Goal: Connect with others: Connect with others

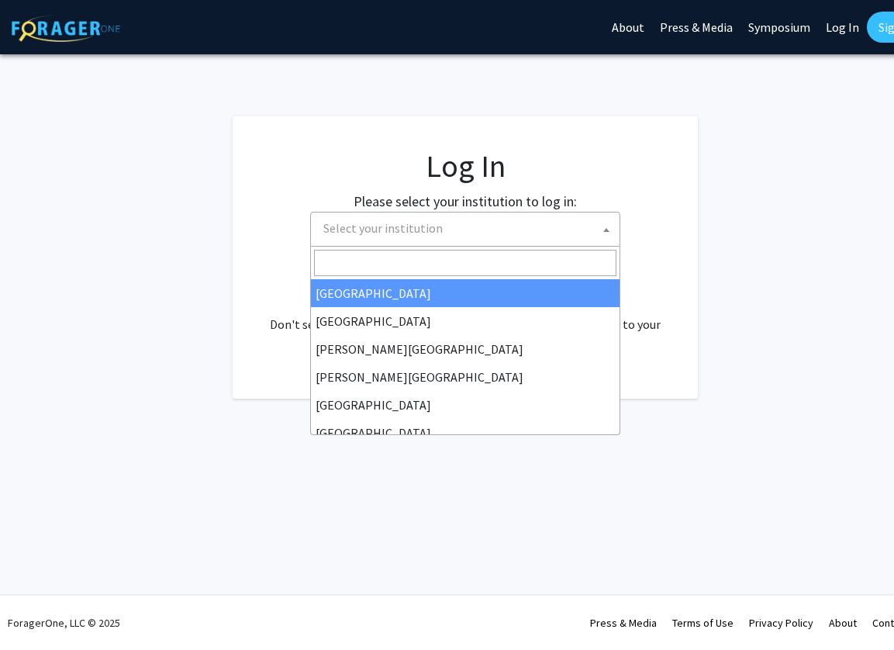
click at [353, 222] on span "Select your institution" at bounding box center [382, 228] width 119 height 16
select select "34"
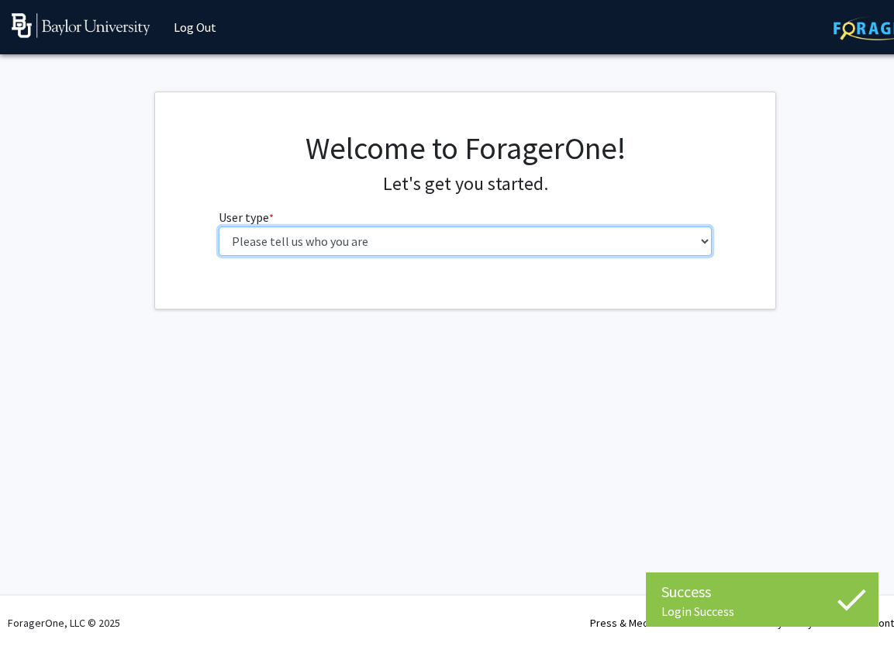
click at [303, 240] on select "Please tell us who you are Undergraduate Student Master's Student Doctoral Cand…" at bounding box center [466, 240] width 494 height 29
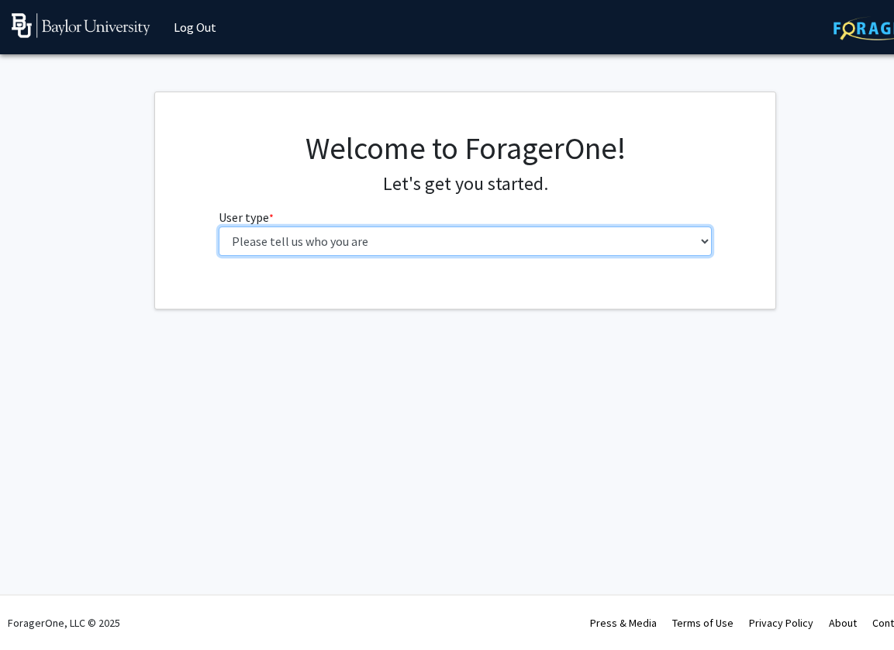
select select "1: undergrad"
click at [219, 226] on select "Please tell us who you are Undergraduate Student Master's Student Doctoral Cand…" at bounding box center [466, 240] width 494 height 29
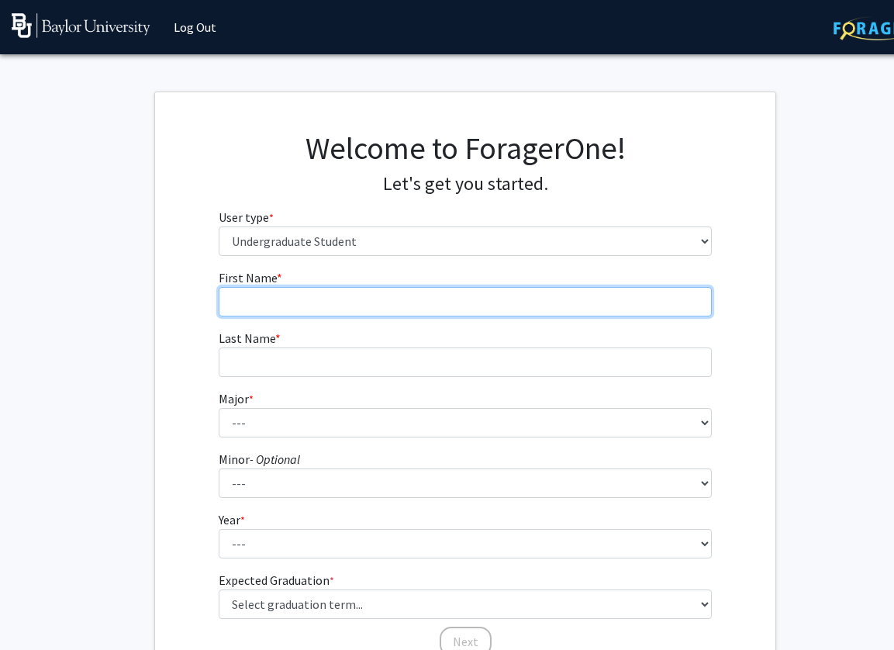
click at [599, 287] on input "First Name * required" at bounding box center [466, 301] width 494 height 29
type input "Malika"
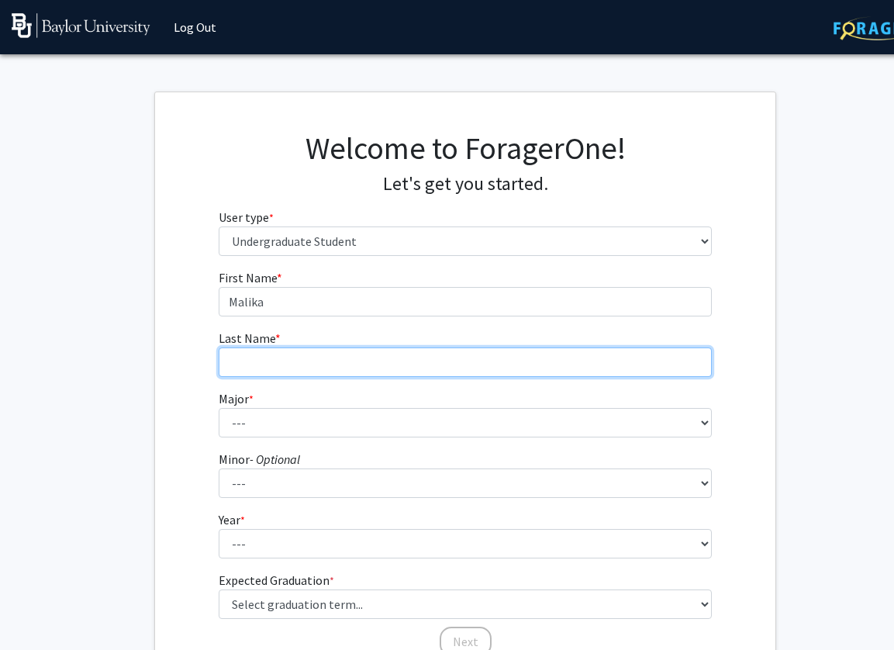
click at [334, 353] on input "Last Name * required" at bounding box center [466, 361] width 494 height 29
type input "Yaya"
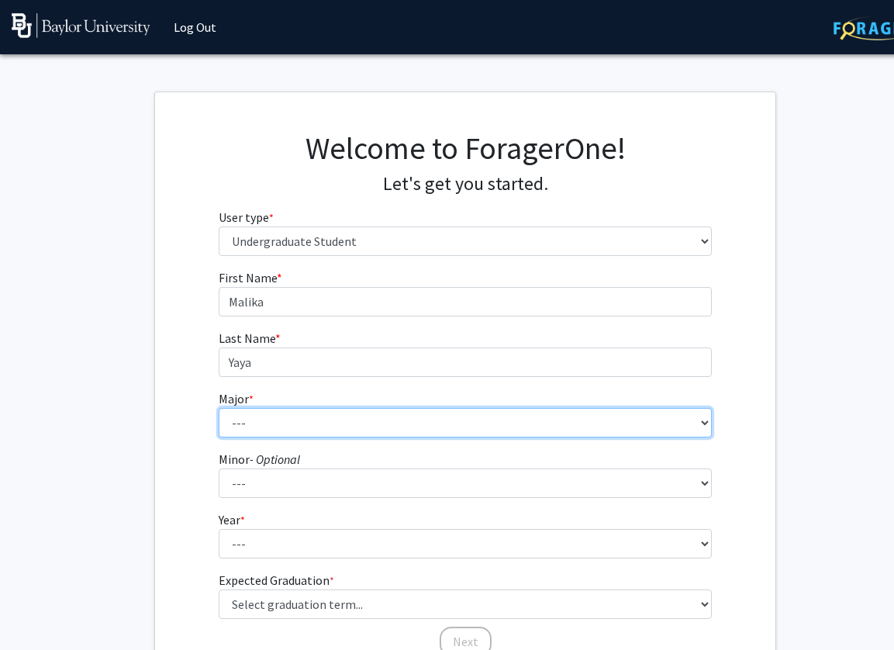
click at [333, 430] on select "--- Accounting American Studies Anthropology Apparel Design & Product Developme…" at bounding box center [466, 422] width 494 height 29
select select "14: 2679"
click at [219, 408] on select "--- Accounting American Studies Anthropology Apparel Design & Product Developme…" at bounding box center [466, 422] width 494 height 29
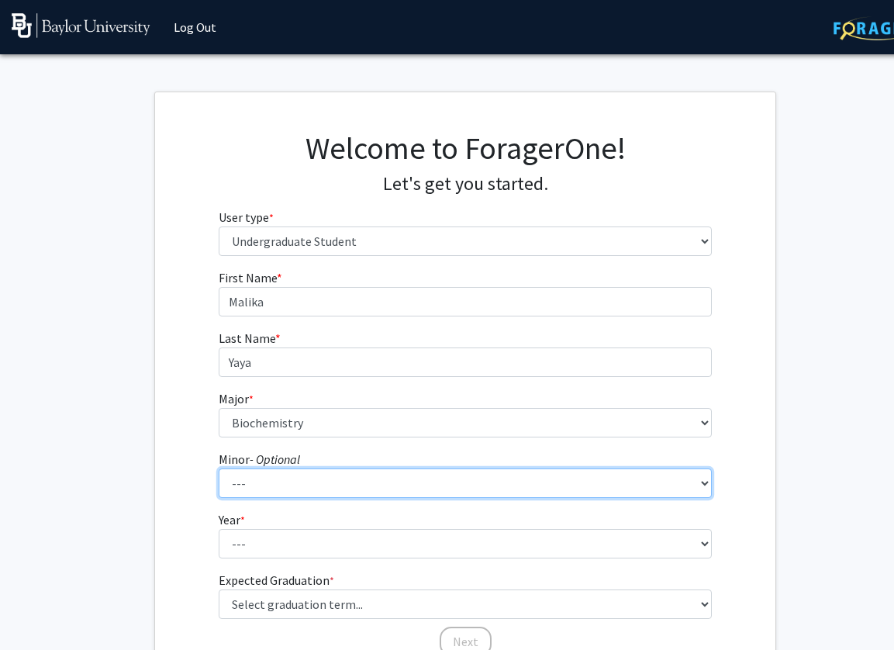
click at [303, 473] on select "--- Advertising American Sign Language American Studies Anthropology Apparel Me…" at bounding box center [466, 482] width 494 height 29
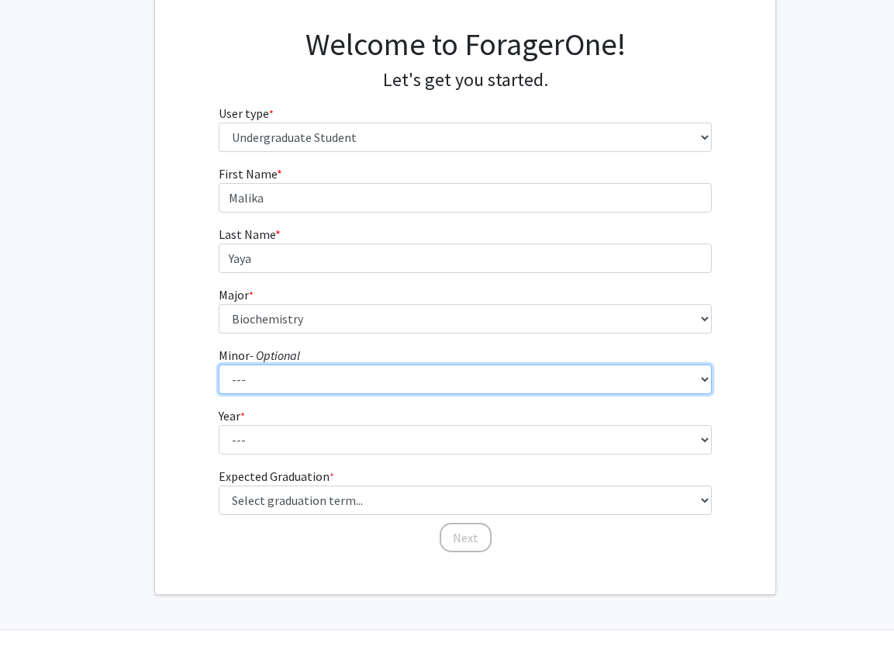
scroll to position [139, 0]
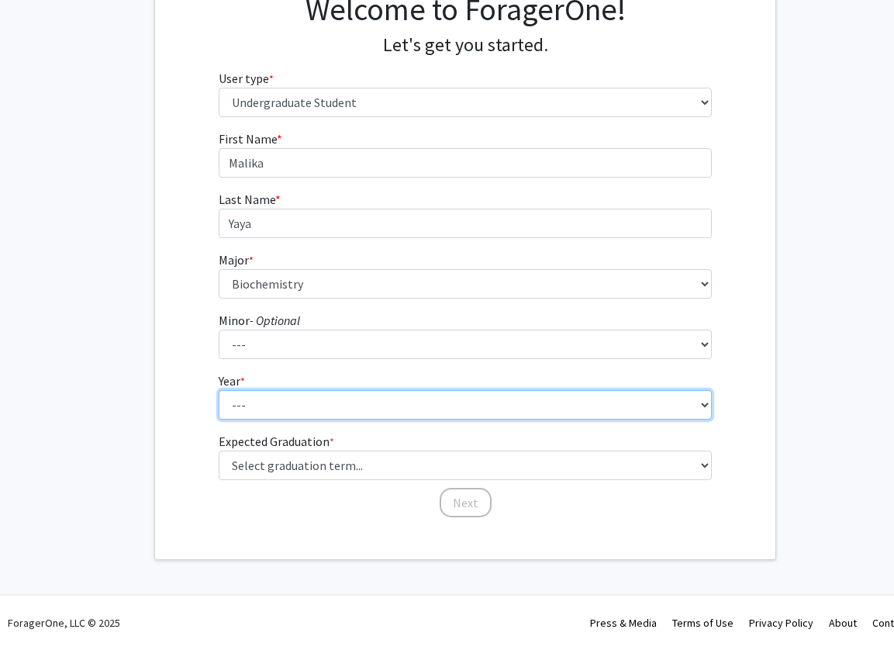
click at [262, 398] on select "--- First-year Sophomore Junior Senior Postbaccalaureate Certificate" at bounding box center [466, 404] width 494 height 29
select select "2: sophomore"
click at [219, 390] on select "--- First-year Sophomore Junior Senior Postbaccalaureate Certificate" at bounding box center [466, 404] width 494 height 29
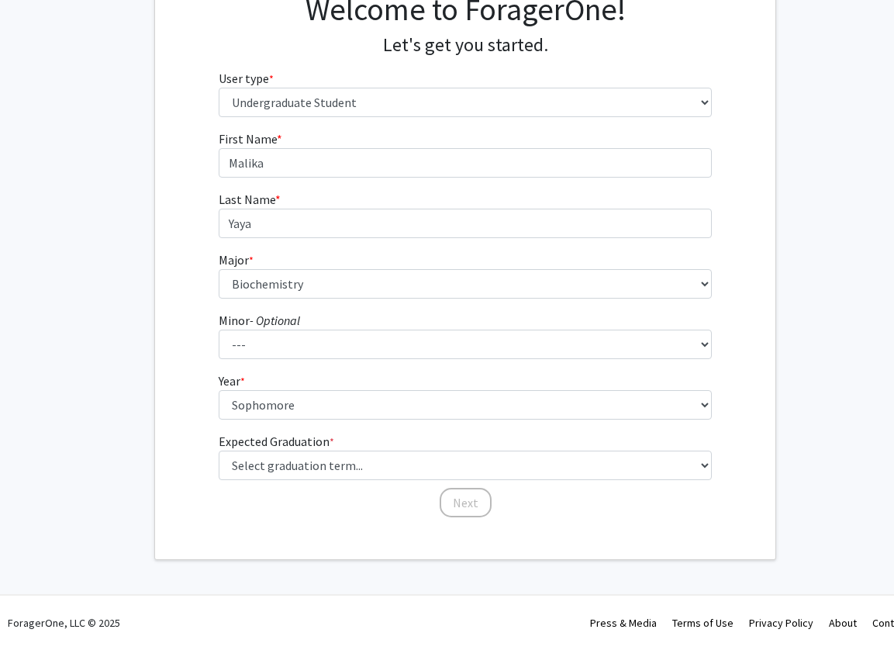
click at [325, 450] on fg-graduation-dropdown "Expected Graduation * required Select graduation term... Spring 2025 Summer 202…" at bounding box center [466, 456] width 494 height 48
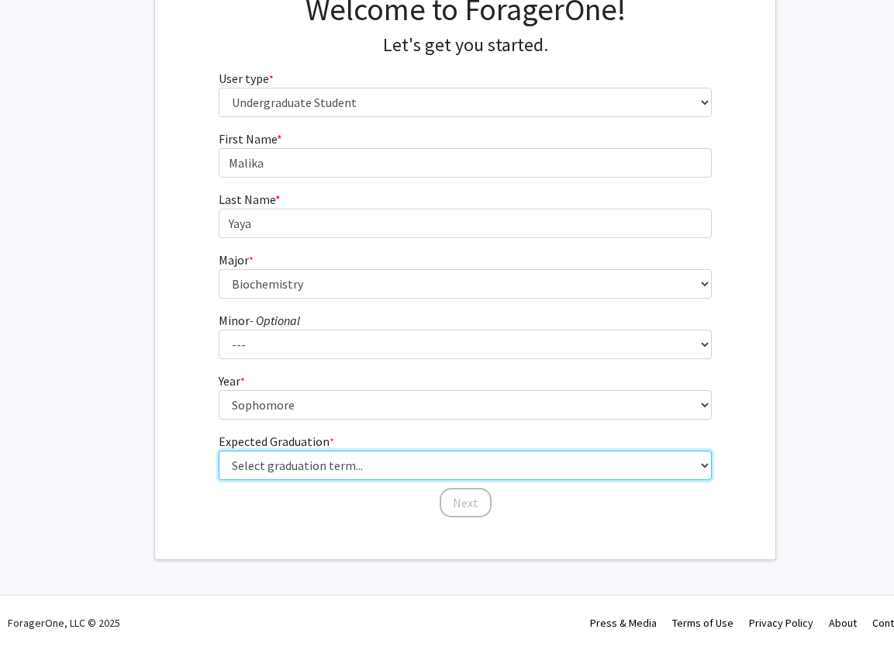
click at [333, 468] on select "Select graduation term... Spring 2025 Summer 2025 Fall 2025 Winter 2025 Spring …" at bounding box center [466, 464] width 494 height 29
select select "16: winter_2028"
click at [219, 450] on select "Select graduation term... Spring 2025 Summer 2025 Fall 2025 Winter 2025 Spring …" at bounding box center [466, 464] width 494 height 29
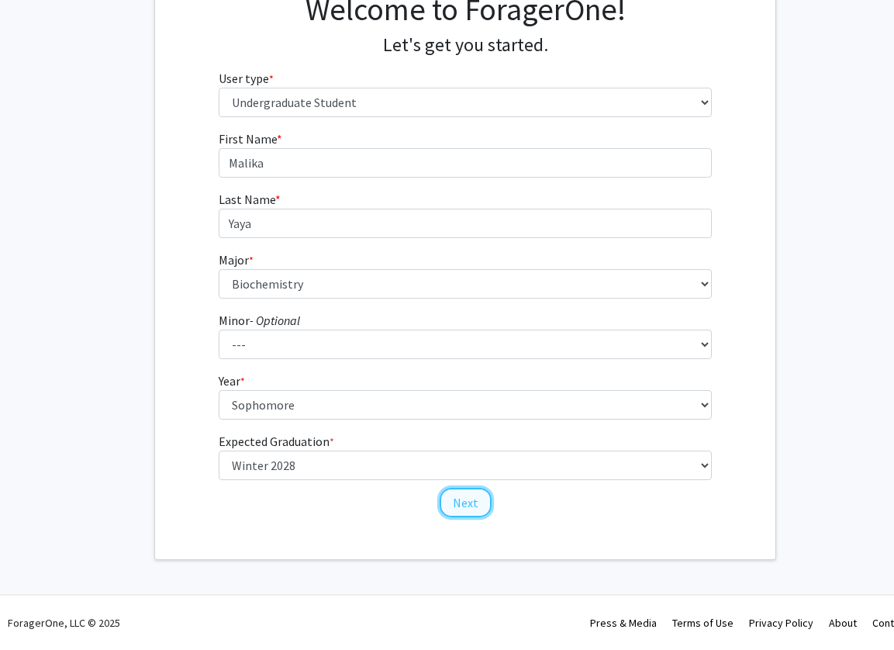
click at [455, 506] on button "Next" at bounding box center [465, 502] width 52 height 29
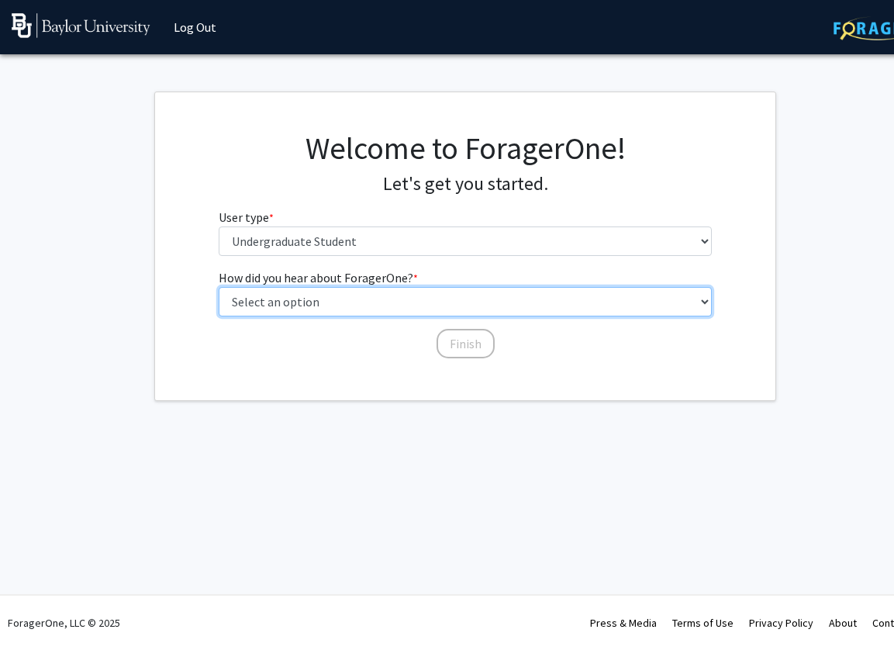
click at [460, 305] on select "Select an option Peer/student recommendation Faculty/staff recommendation Unive…" at bounding box center [466, 301] width 494 height 29
select select "2: faculty_recommendation"
click at [219, 287] on select "Select an option Peer/student recommendation Faculty/staff recommendation Unive…" at bounding box center [466, 301] width 494 height 29
click at [427, 297] on select "Select an option Peer/student recommendation Faculty/staff recommendation Unive…" at bounding box center [466, 301] width 494 height 29
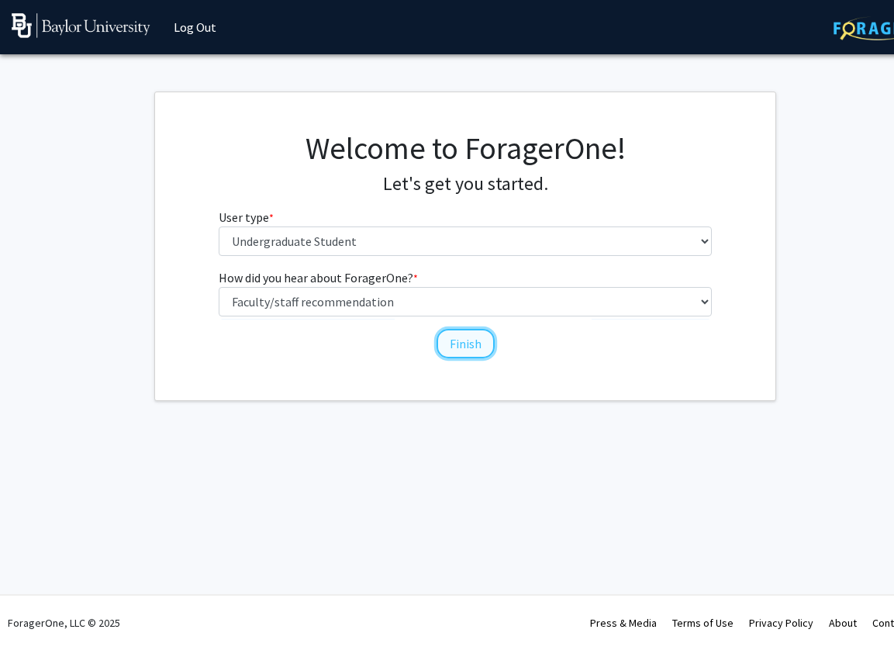
click at [471, 339] on button "Finish" at bounding box center [465, 343] width 58 height 29
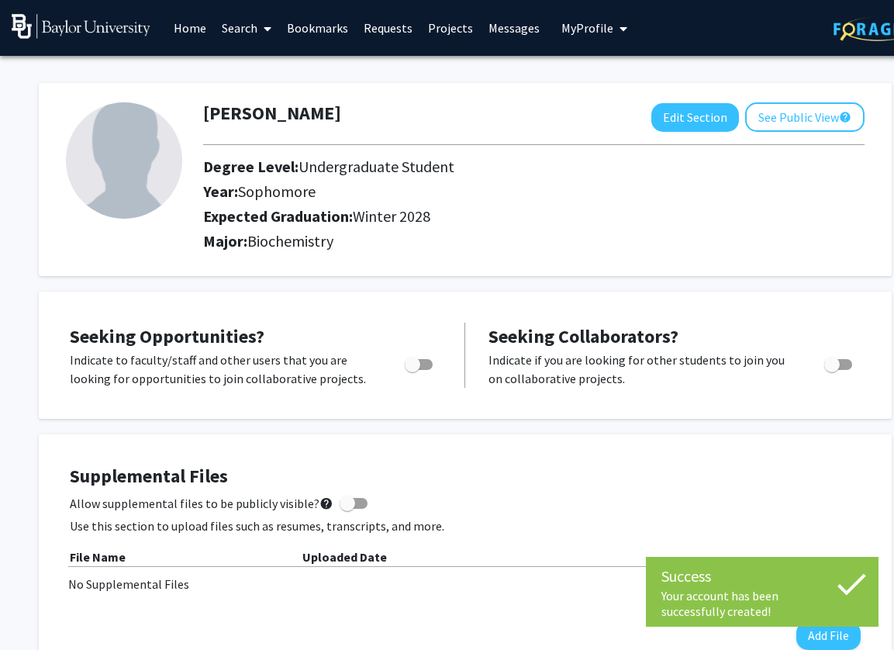
click at [410, 364] on span "Toggle" at bounding box center [413, 365] width 16 height 16
click at [412, 370] on input "Are you actively seeking opportunities?" at bounding box center [412, 370] width 1 height 1
checkbox input "true"
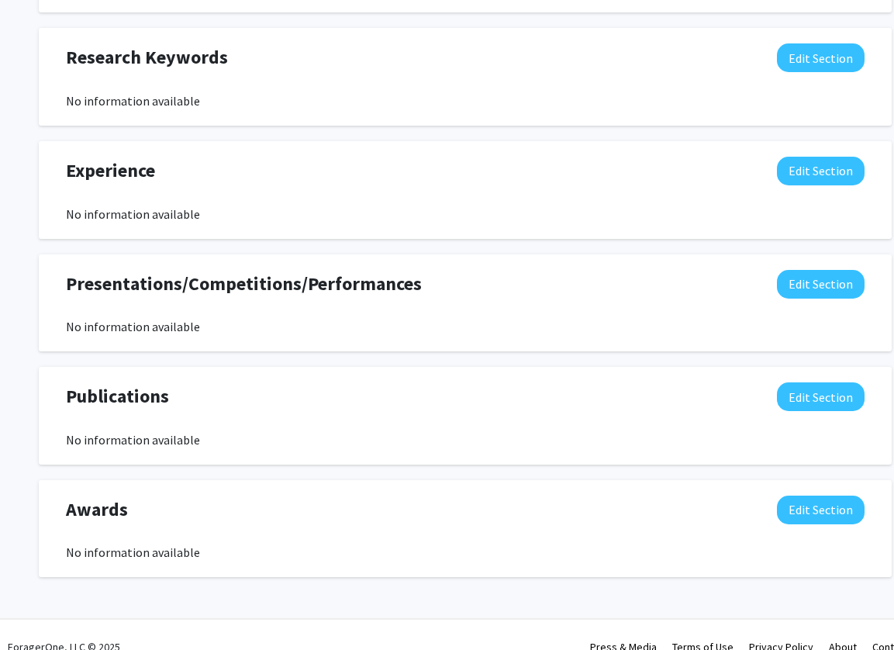
scroll to position [788, 0]
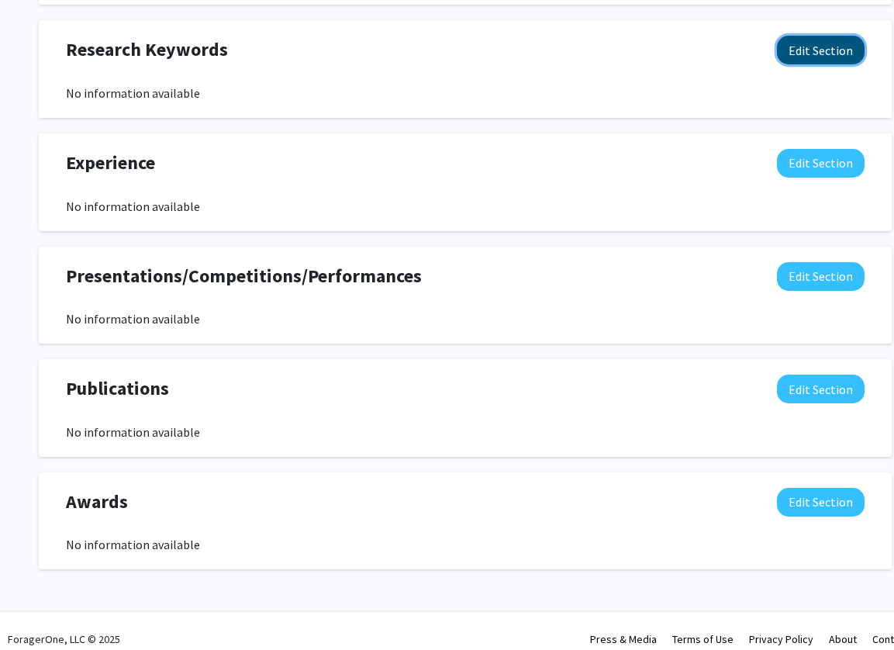
click at [818, 41] on button "Edit Section" at bounding box center [821, 50] width 88 height 29
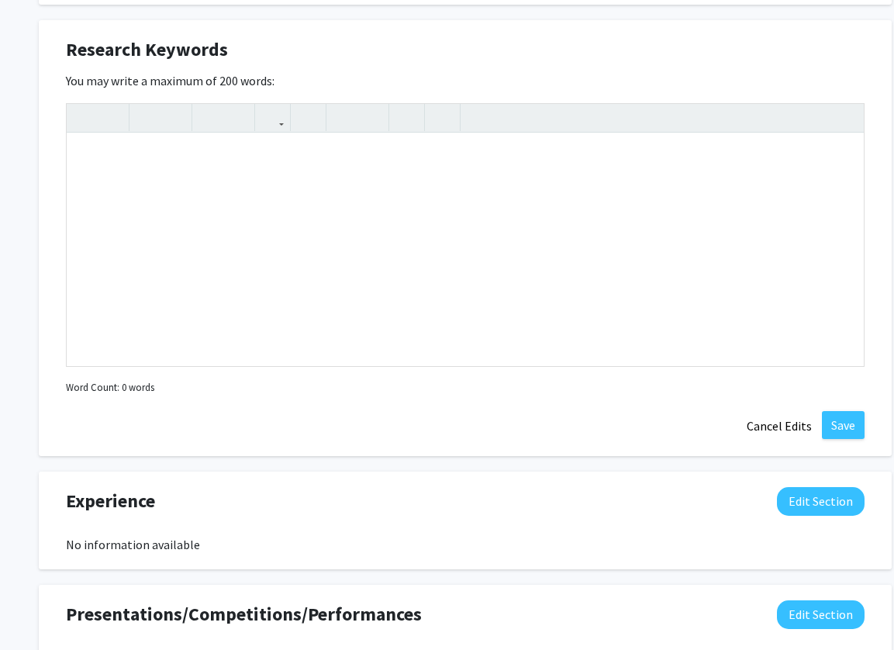
click at [501, 81] on div "You may write a maximum of 200 words: Insert link Remove link Word Count: 0 wor…" at bounding box center [465, 234] width 798 height 327
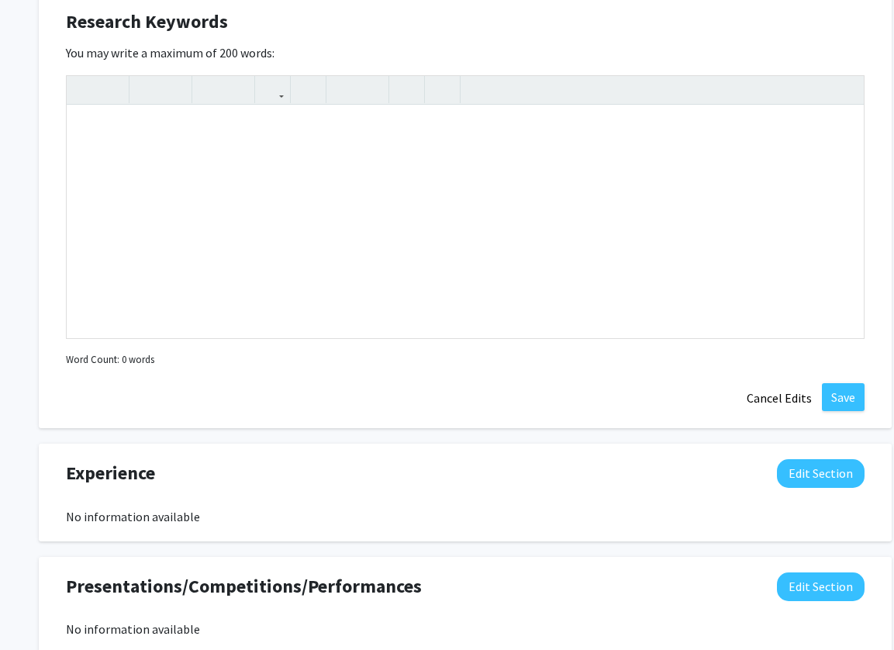
scroll to position [0, 0]
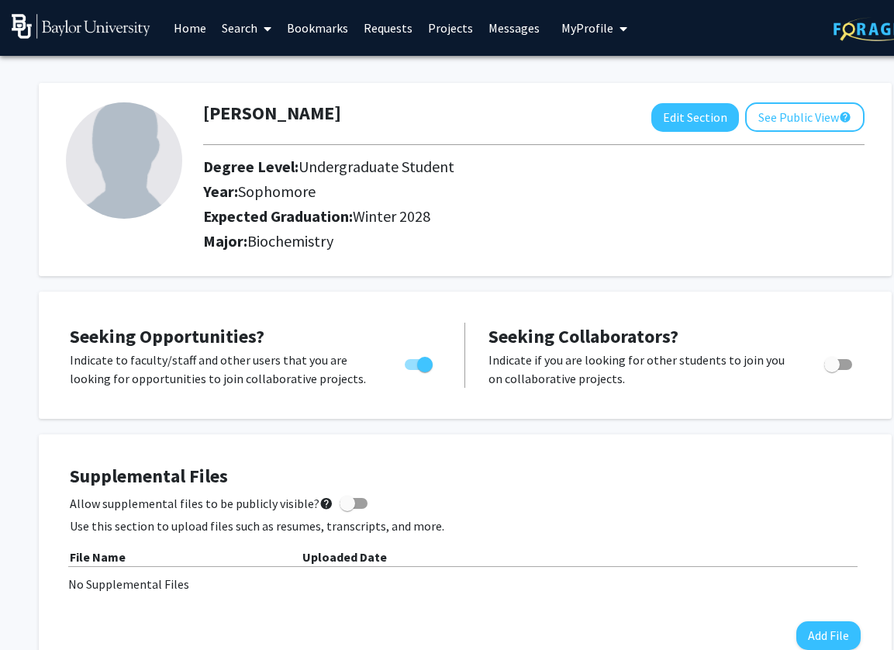
click at [252, 30] on link "Search" at bounding box center [246, 28] width 65 height 54
click at [265, 81] on span "Faculty/Staff" at bounding box center [271, 71] width 114 height 31
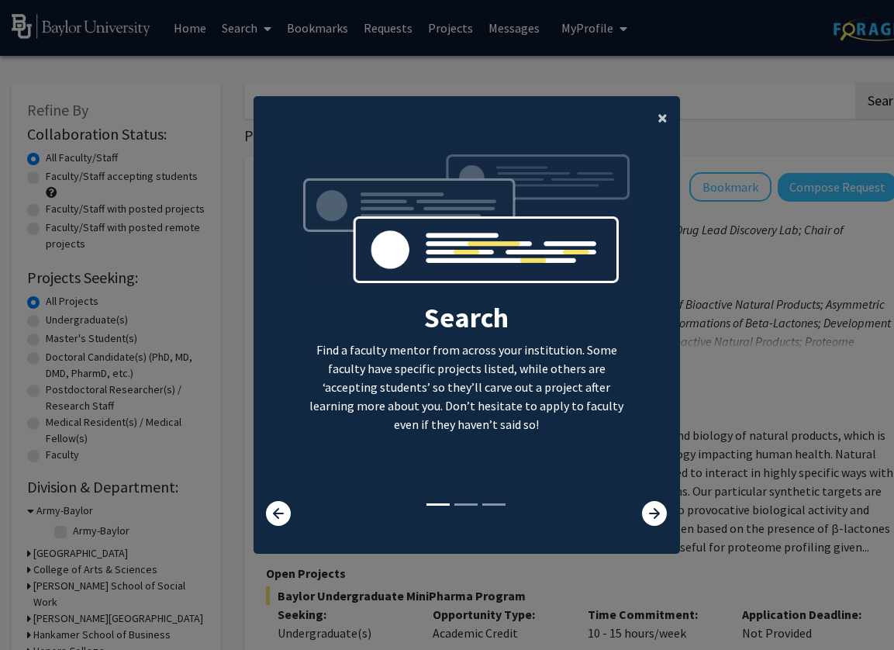
click at [660, 119] on span "×" at bounding box center [662, 117] width 10 height 24
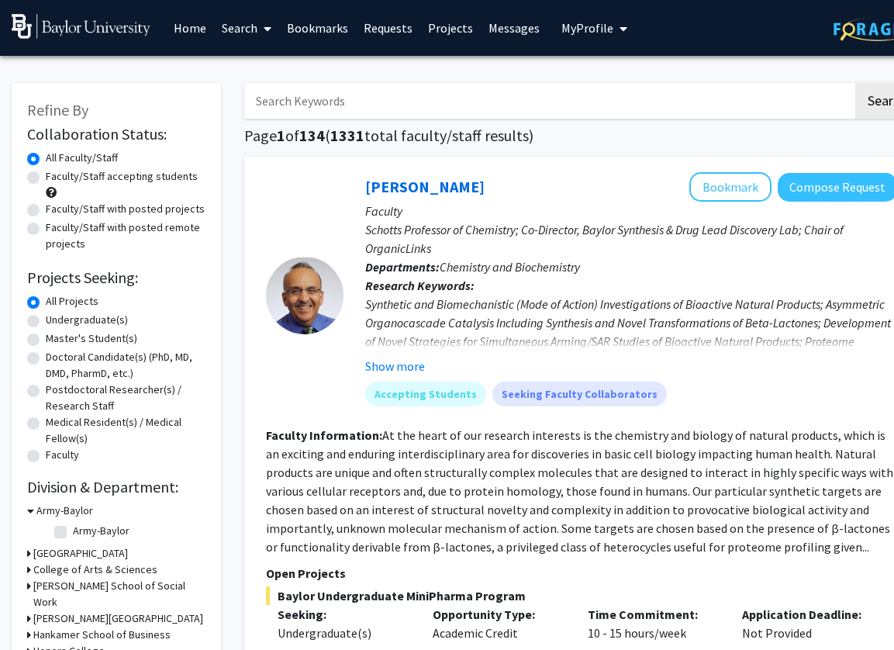
click at [660, 119] on div "Search Find a faculty mentor from across your institution. Some faculty have sp…" at bounding box center [466, 175] width 425 height 349
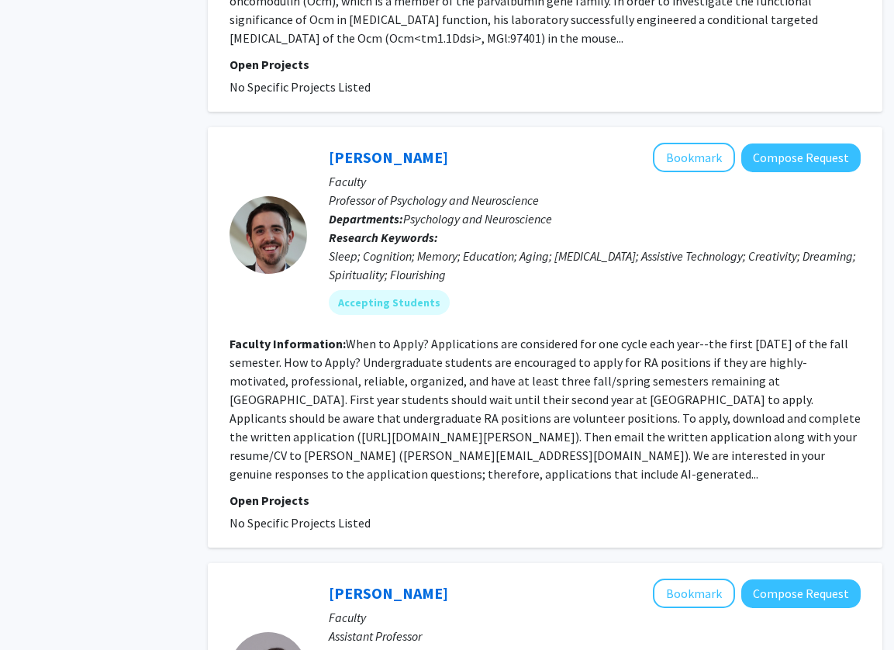
scroll to position [2722, 36]
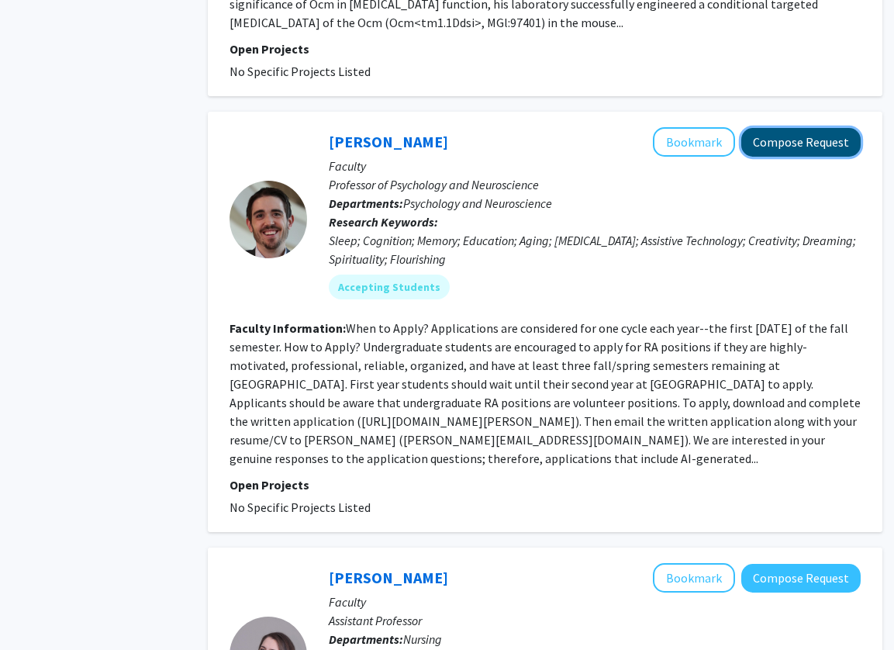
click at [783, 128] on button "Compose Request" at bounding box center [800, 142] width 119 height 29
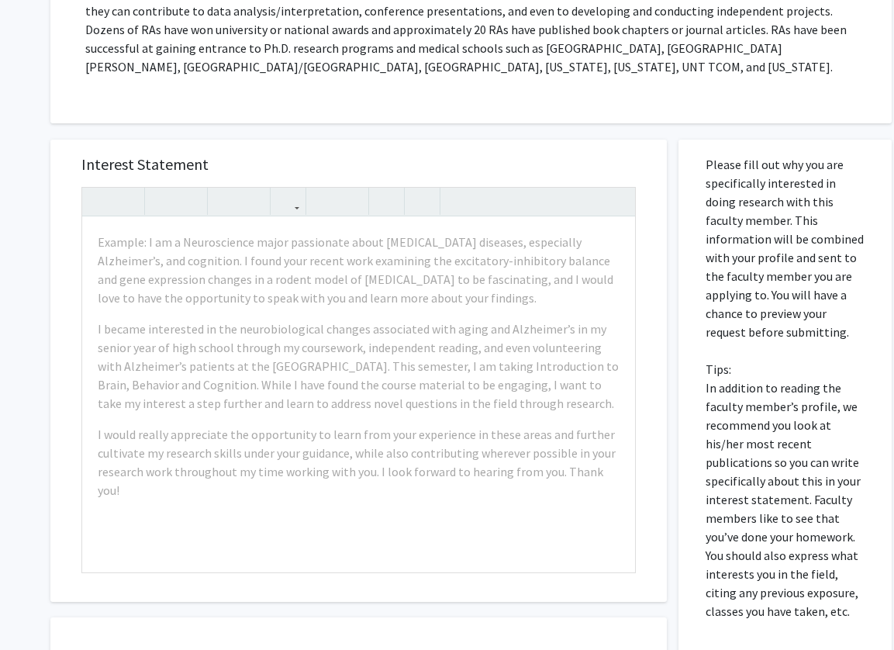
scroll to position [550, 0]
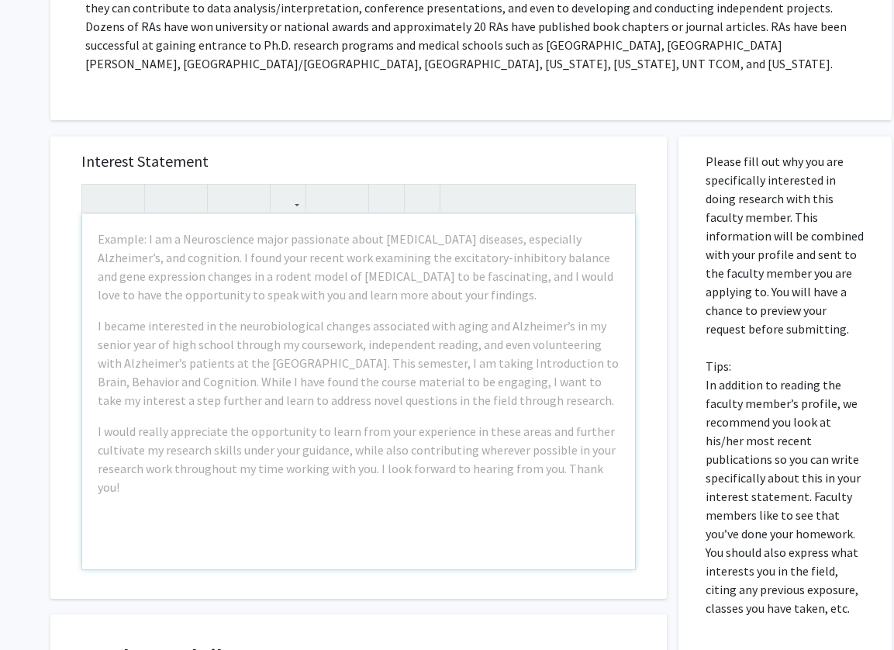
click at [326, 290] on div "Example: I am a Neuroscience major passionate about [MEDICAL_DATA] diseases, es…" at bounding box center [358, 391] width 553 height 355
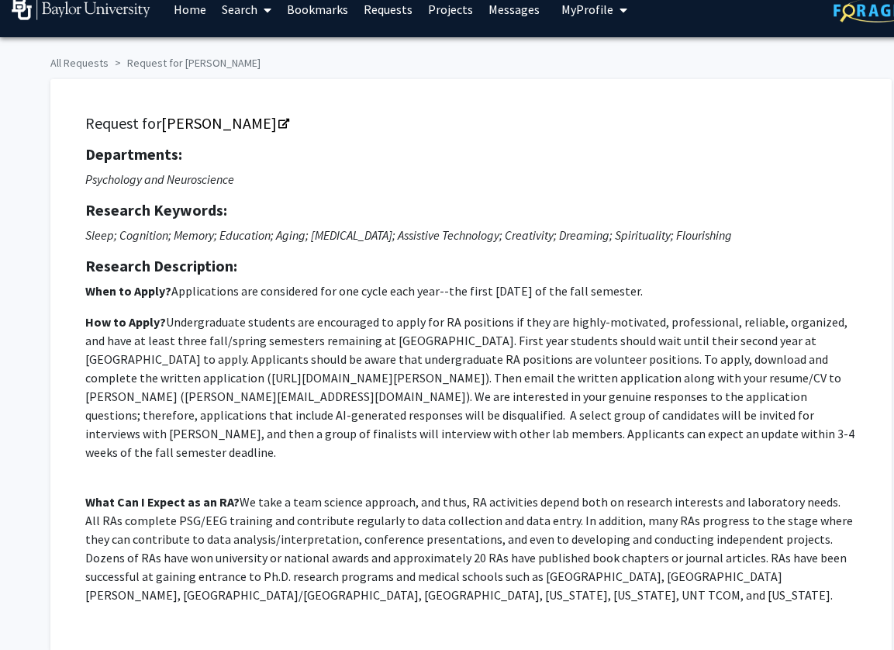
scroll to position [0, 0]
